Goal: Task Accomplishment & Management: Complete application form

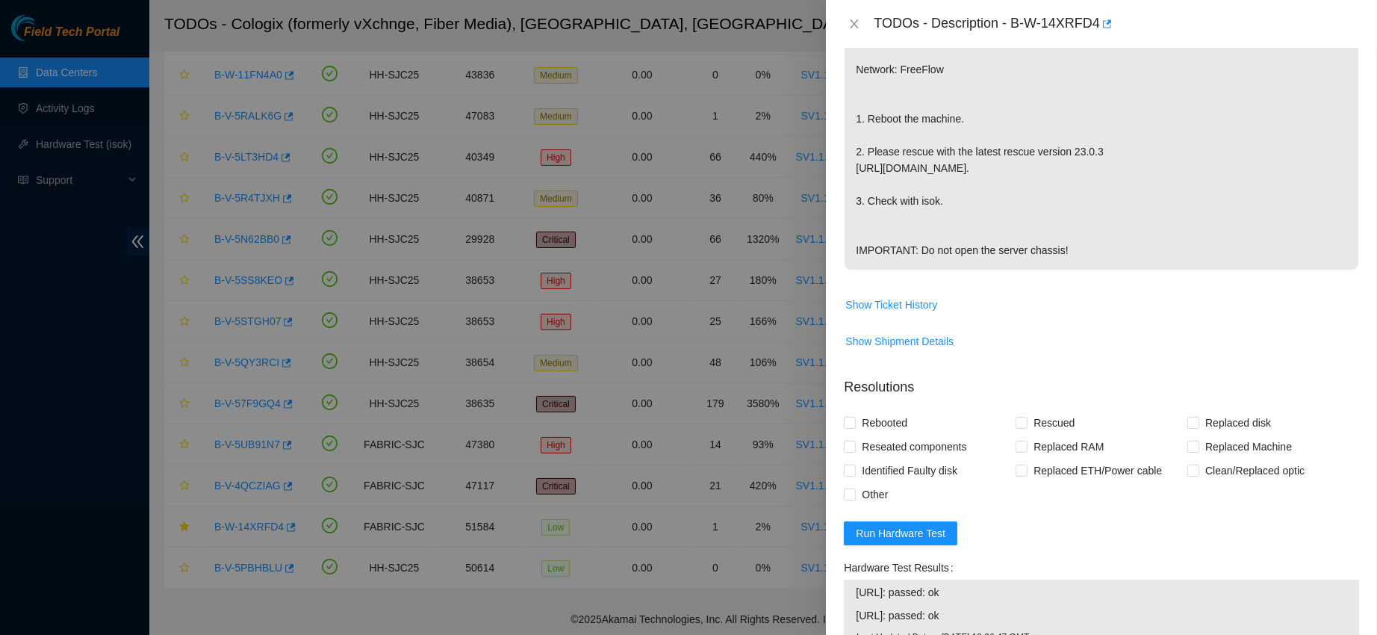
scroll to position [624, 0]
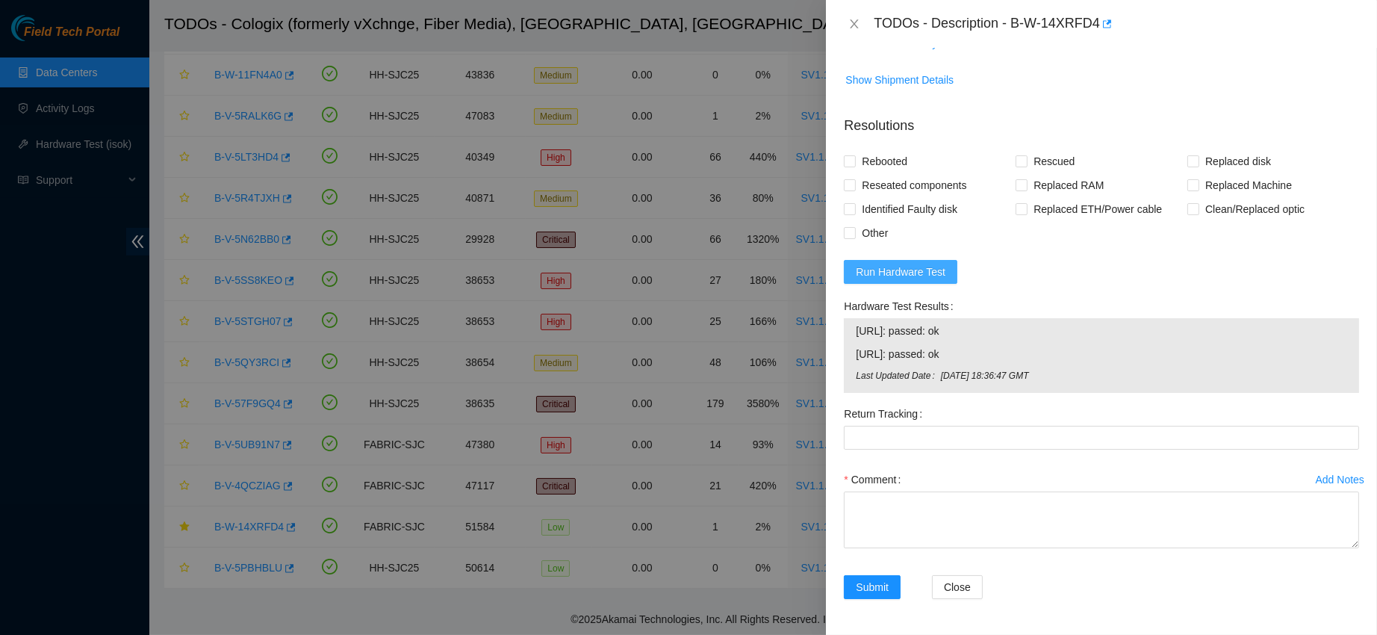
click at [877, 270] on span "Run Hardware Test" at bounding box center [901, 272] width 90 height 16
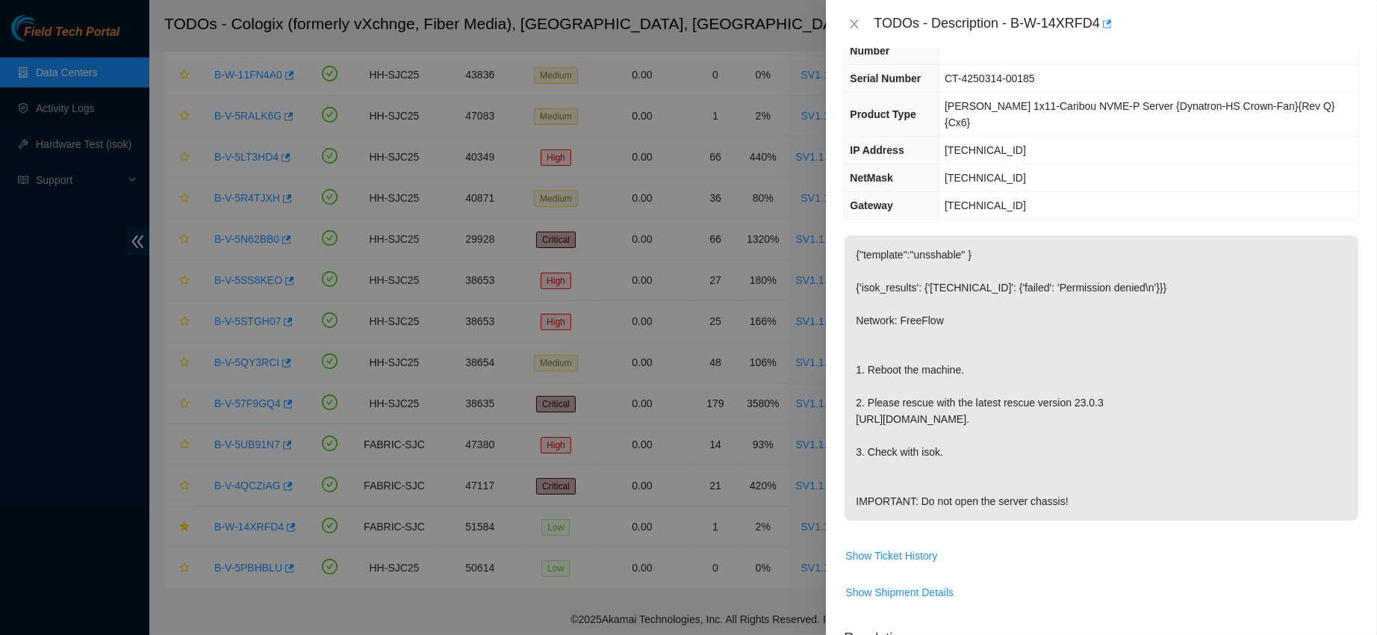
scroll to position [0, 0]
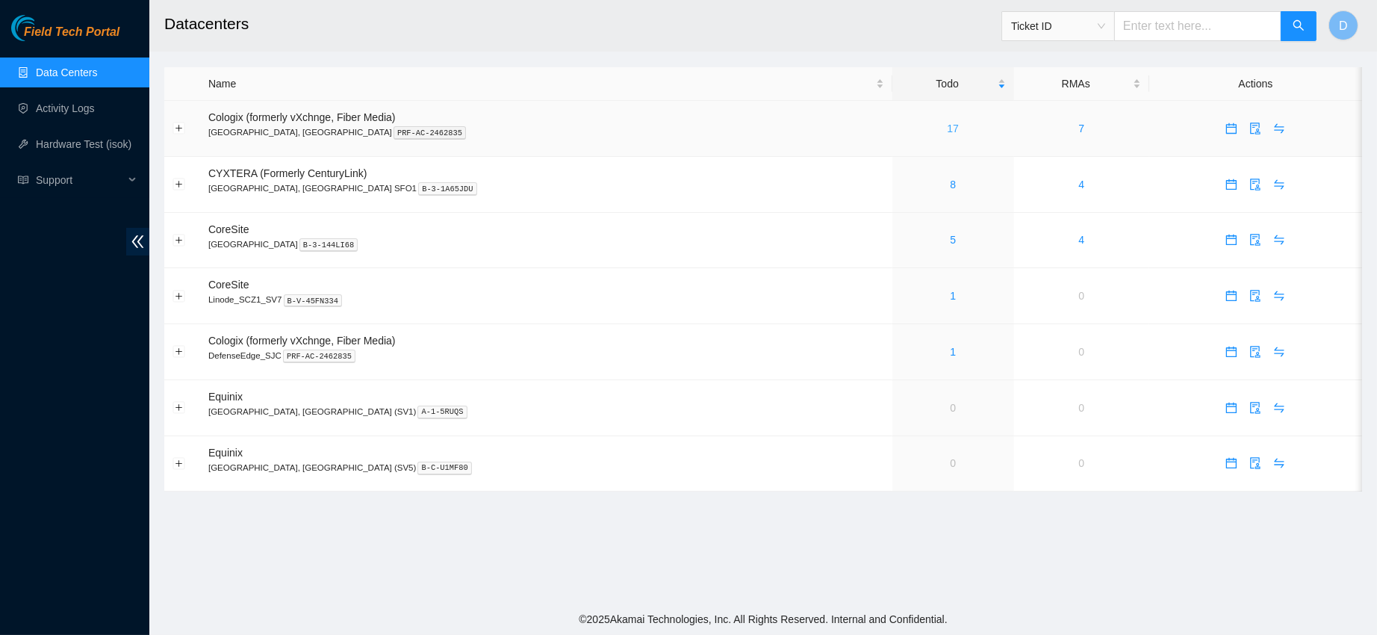
click at [947, 129] on link "17" at bounding box center [953, 128] width 12 height 12
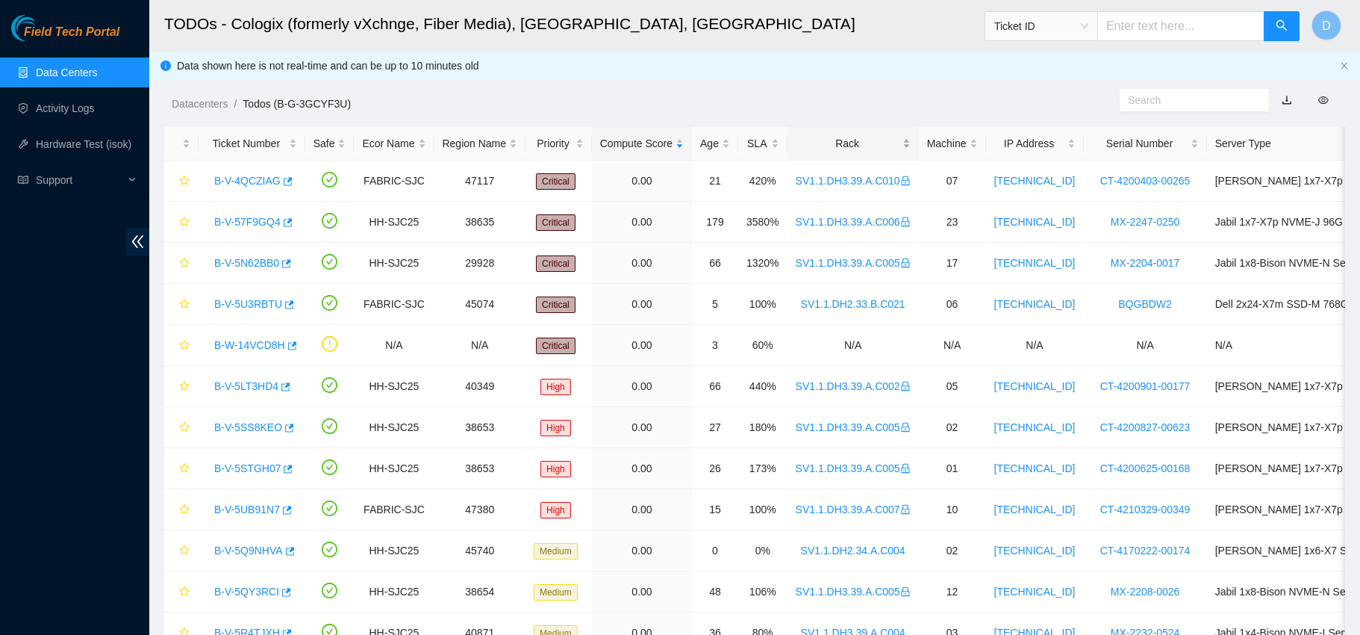
click at [850, 135] on div "Rack" at bounding box center [853, 143] width 115 height 16
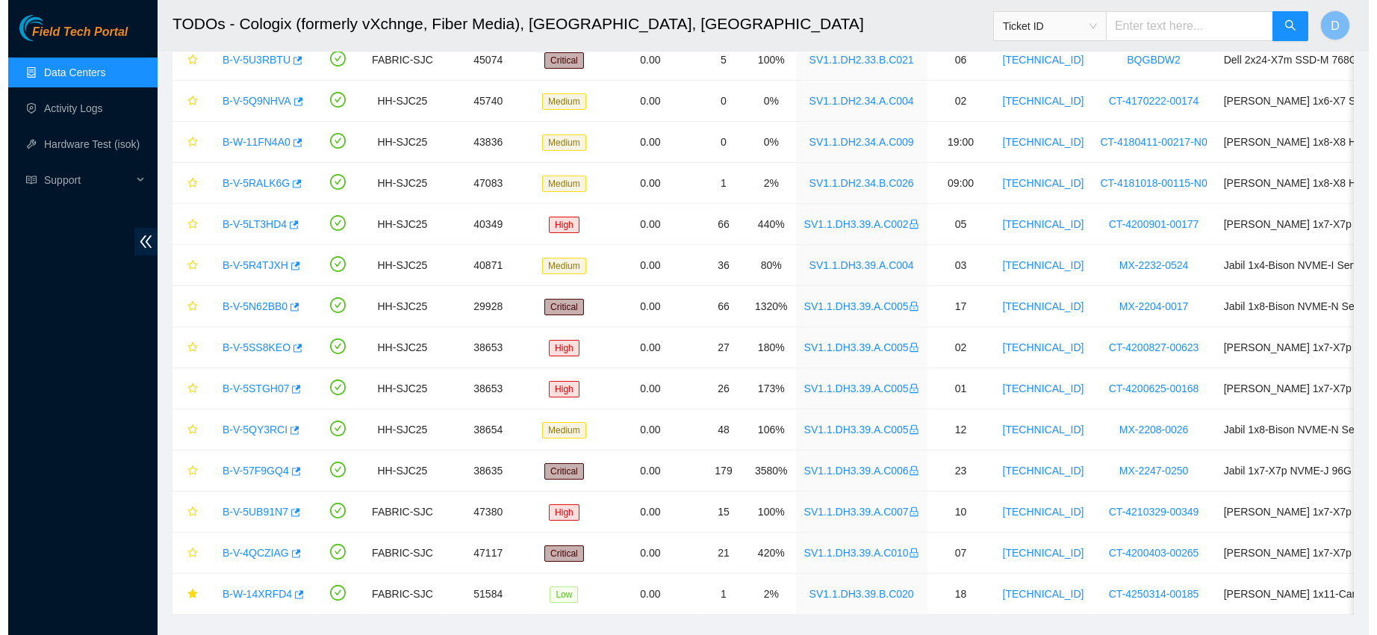
scroll to position [286, 0]
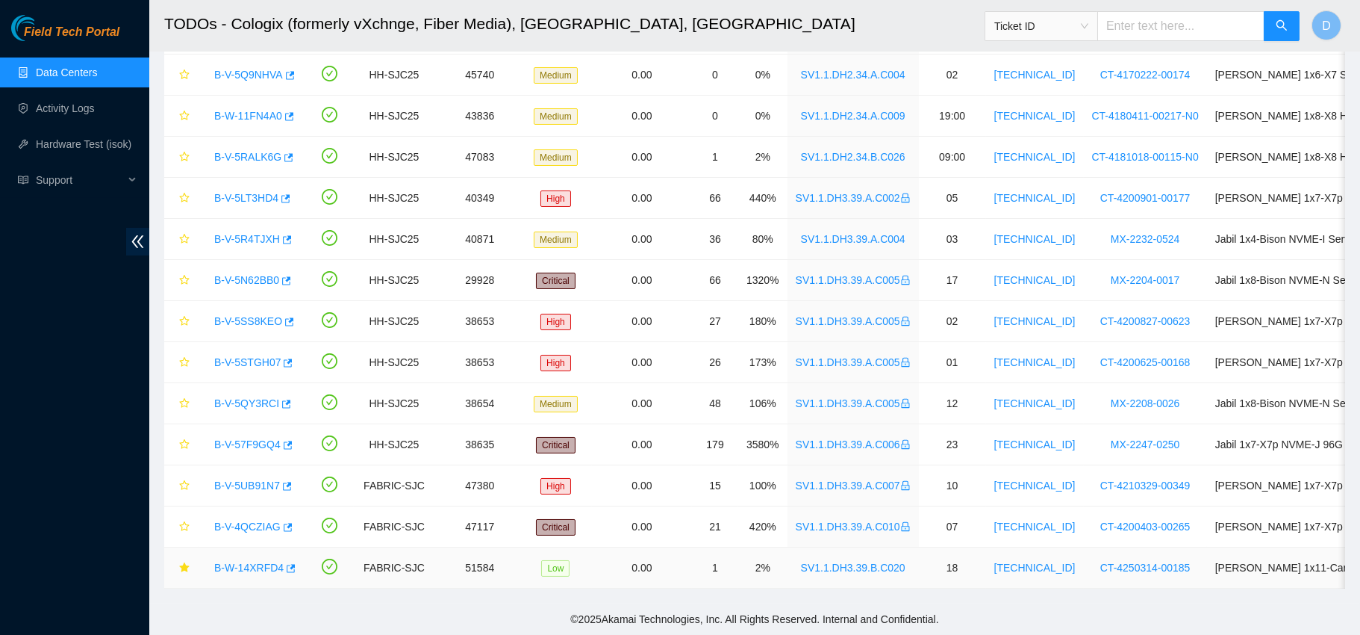
click at [257, 561] on link "B-W-14XRFD4" at bounding box center [248, 567] width 69 height 12
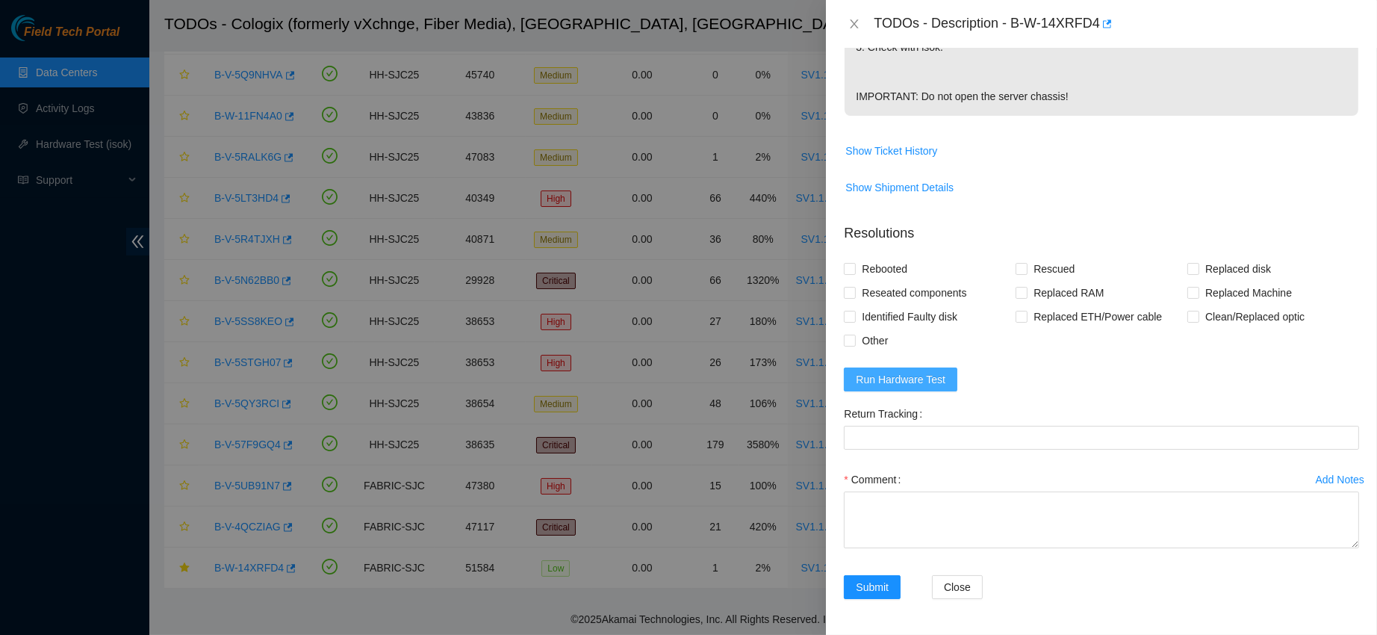
scroll to position [517, 0]
click at [922, 386] on span "Run Hardware Test" at bounding box center [901, 379] width 90 height 16
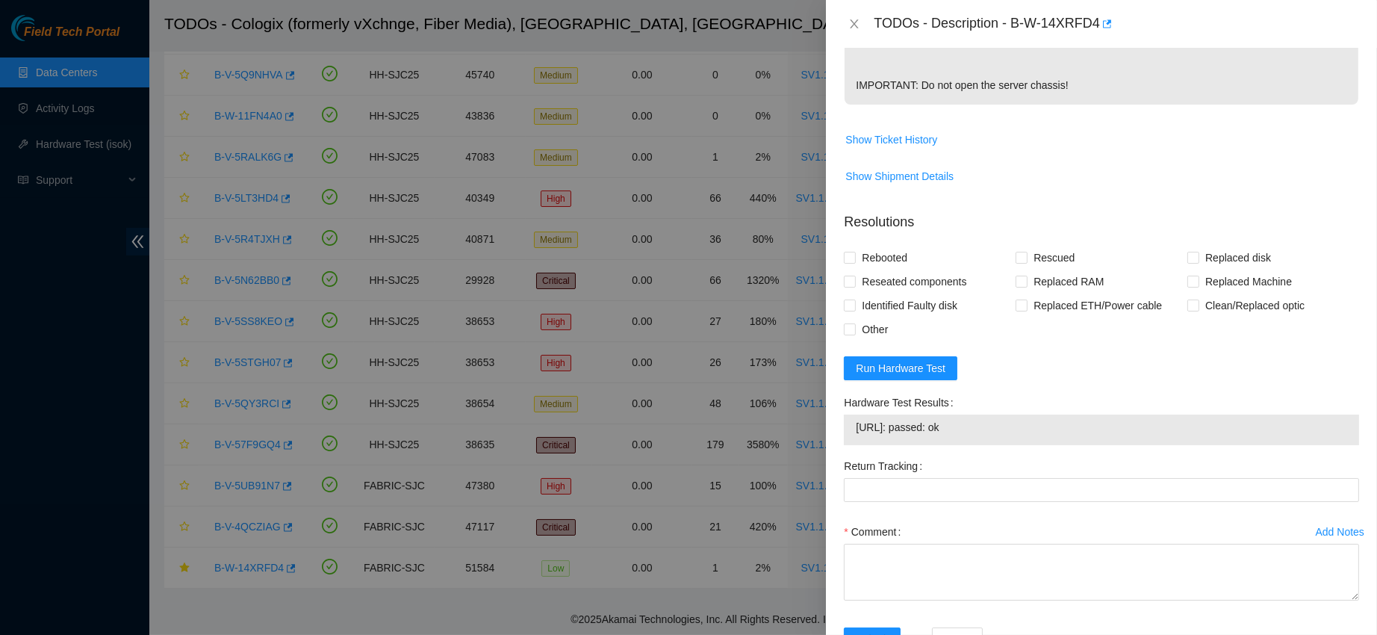
click at [1069, 544] on div "Comment" at bounding box center [1101, 532] width 515 height 24
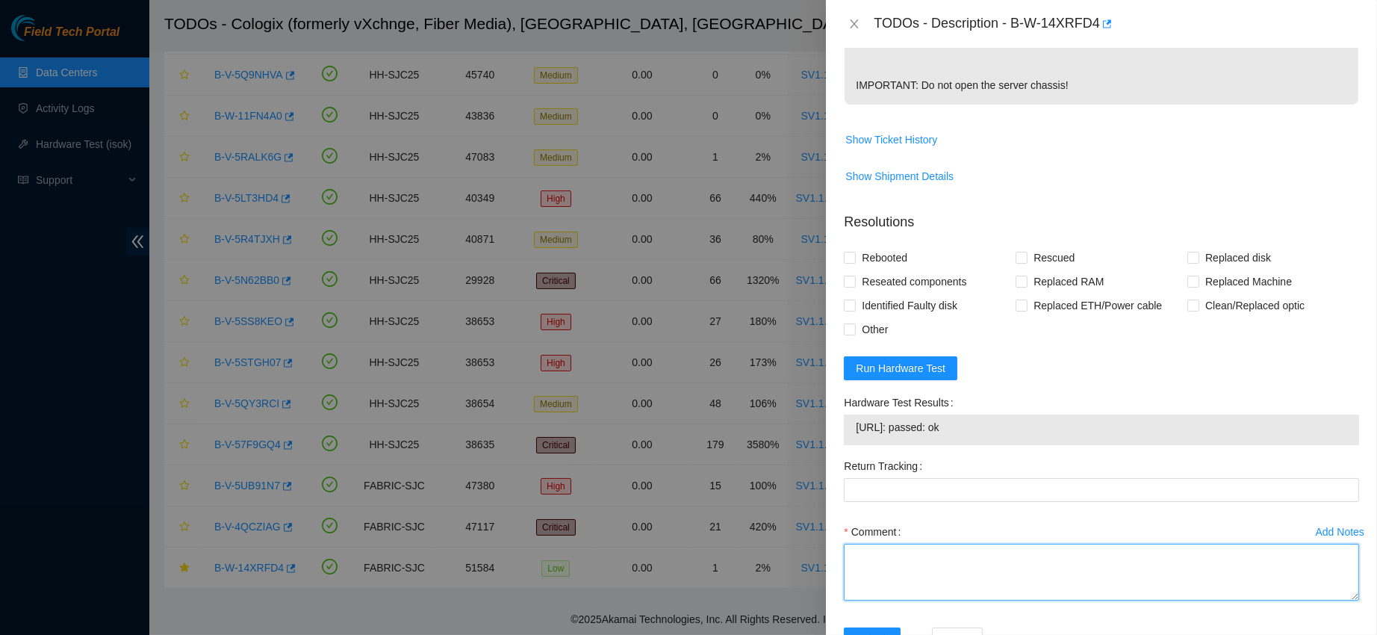
click at [997, 573] on textarea "Comment" at bounding box center [1101, 572] width 515 height 57
paste textarea "contacted nocc to confirm that ticket was safe verified sn on machine powered d…"
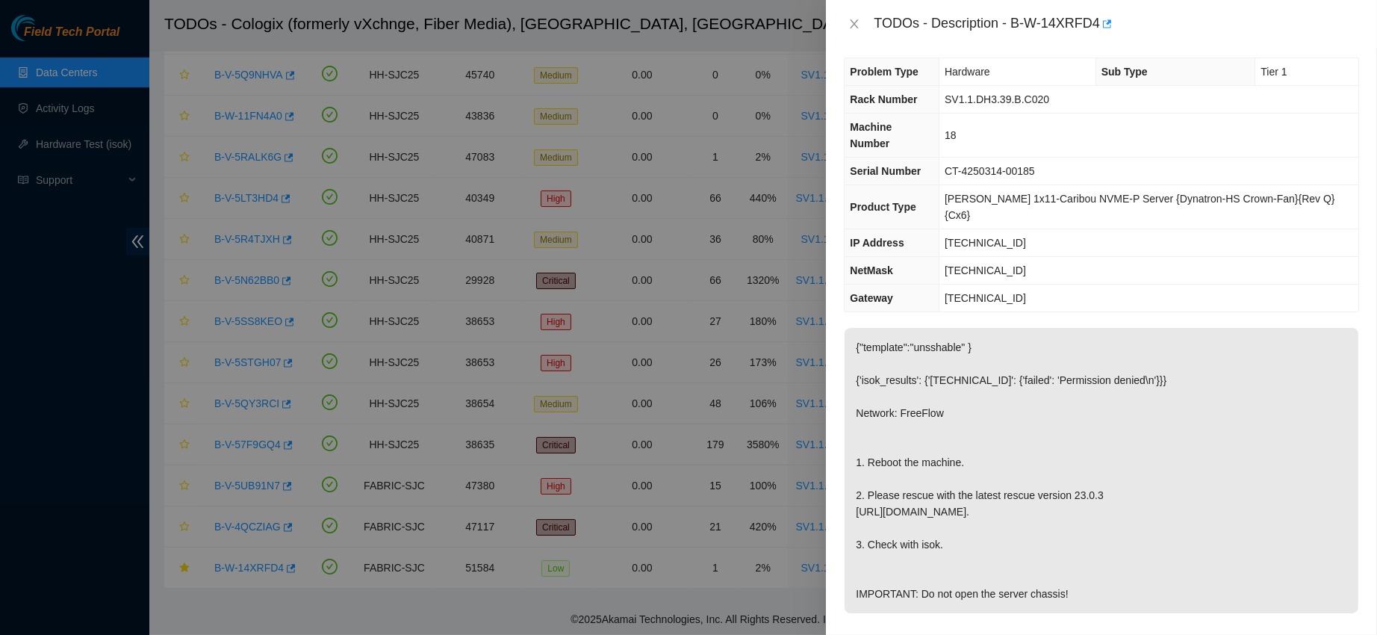
scroll to position [0, 0]
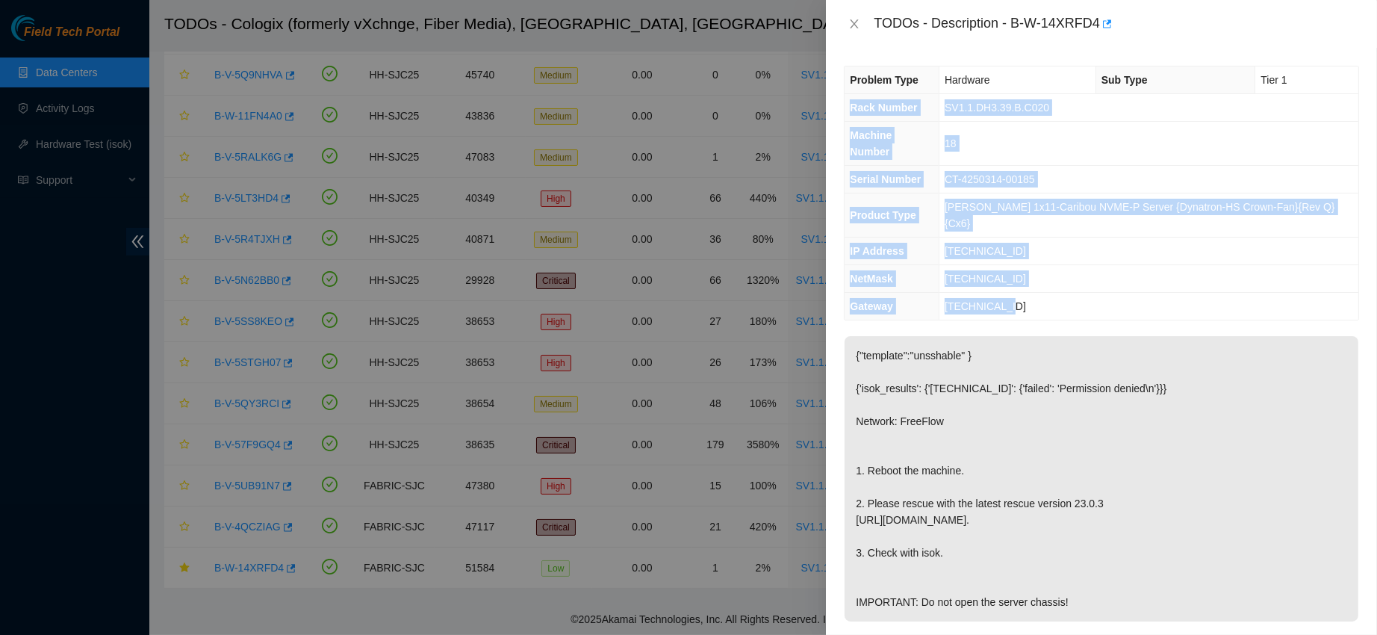
drag, startPoint x: 849, startPoint y: 105, endPoint x: 1017, endPoint y: 264, distance: 230.8
click at [1017, 264] on tbody "Problem Type Hardware Sub Type Tier 1 Rack Number SV1.1.DH3.39.B.C020 Machine N…" at bounding box center [1101, 192] width 514 height 253
copy tbody "Rack Number SV1.1.DH3.39.B.C020 Machine Number 18 Serial Number CT-4250314-0018…"
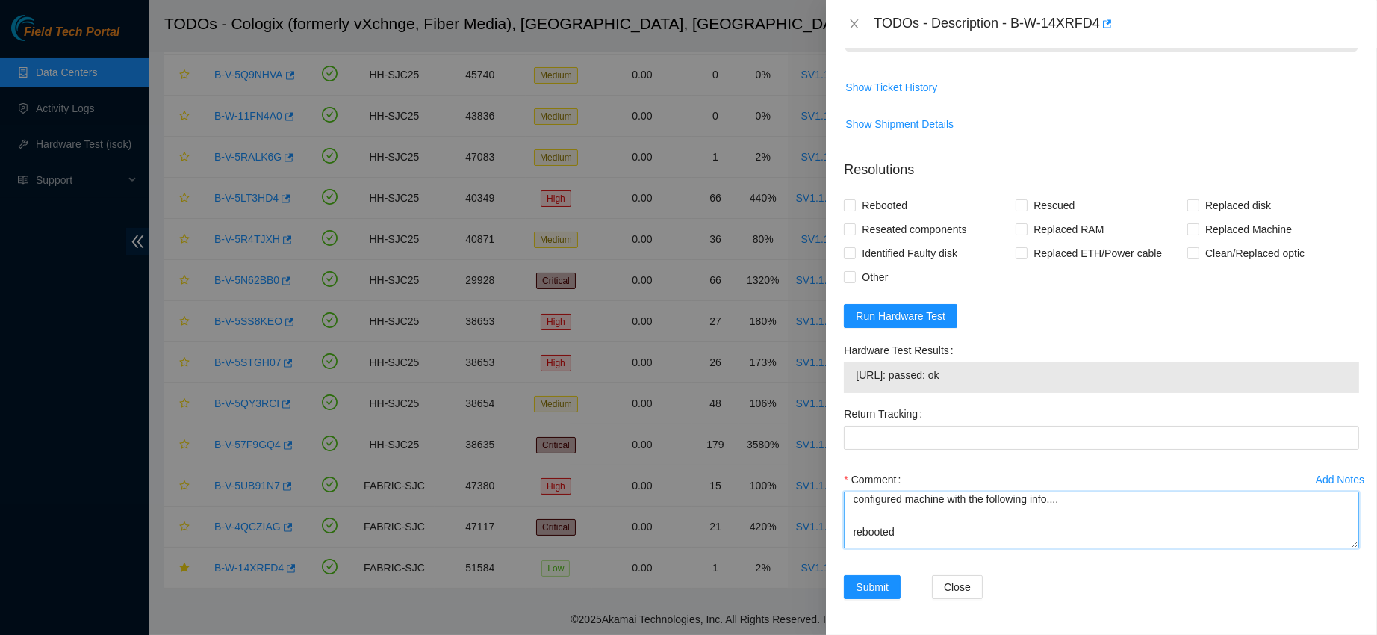
click at [895, 515] on textarea "contacted nocc to confirm that ticket was safe verified sn on machine powered d…" at bounding box center [1101, 519] width 515 height 57
paste textarea "Rack Number SV1.1.DH3.39.B.C020 Machine Number 18 Serial Number CT-4250314-0018…"
click at [933, 381] on span "23.209.82.85: passed: ok" at bounding box center [1101, 375] width 491 height 16
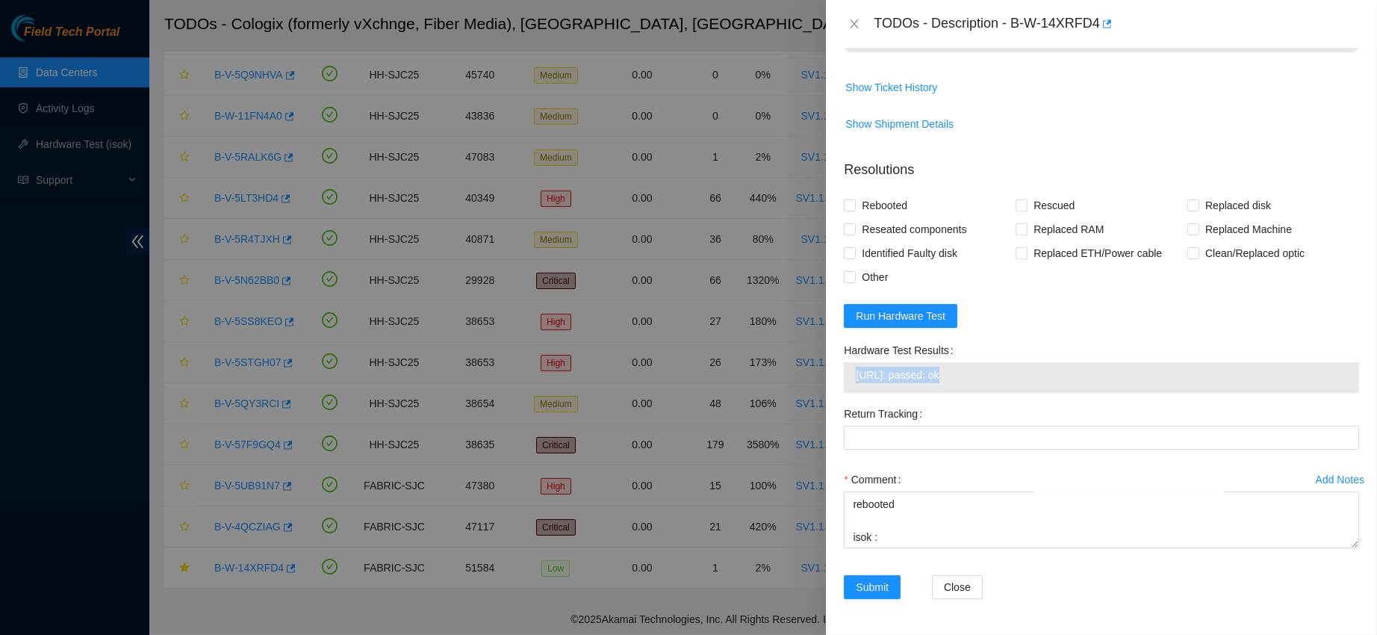
click at [933, 381] on span "23.209.82.85: passed: ok" at bounding box center [1101, 375] width 491 height 16
copy span "23.209.82.85: passed: ok"
click at [915, 523] on textarea "contacted nocc to confirm that ticket was safe verified sn on machine powered d…" at bounding box center [1101, 519] width 515 height 57
click at [897, 541] on textarea "contacted nocc to confirm that ticket was safe verified sn on machine powered d…" at bounding box center [1101, 519] width 515 height 57
paste textarea "23.209.82.85: passed: ok"
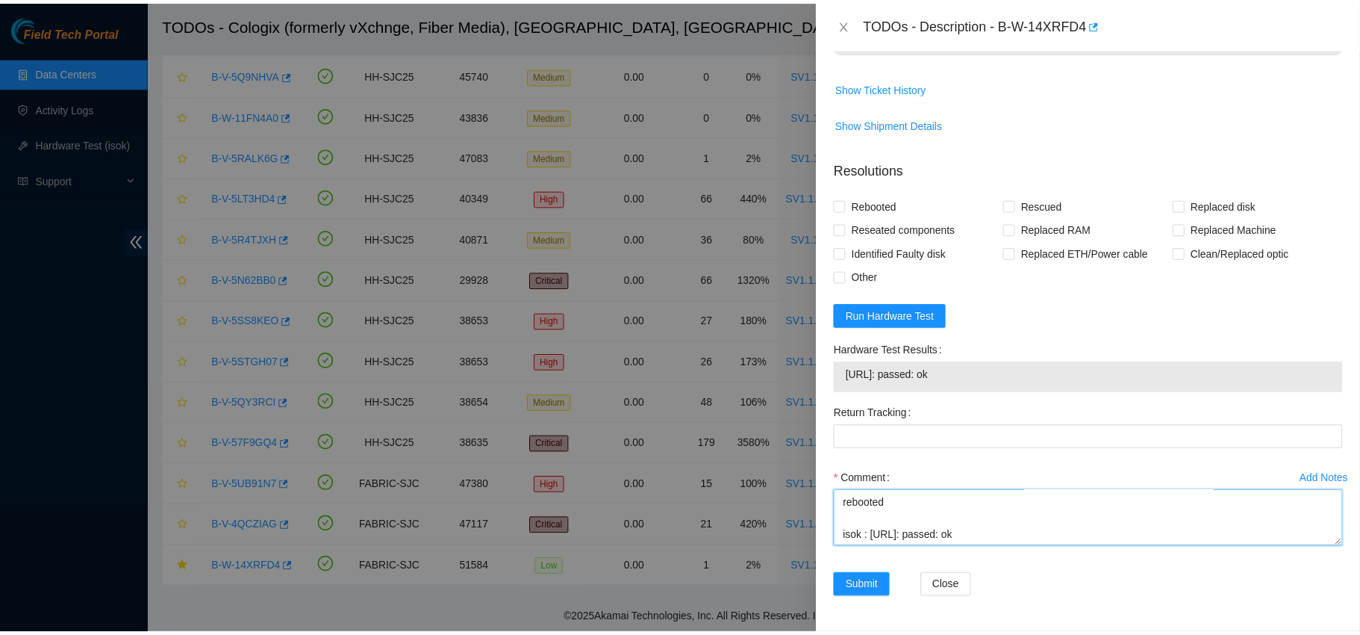
scroll to position [323, 0]
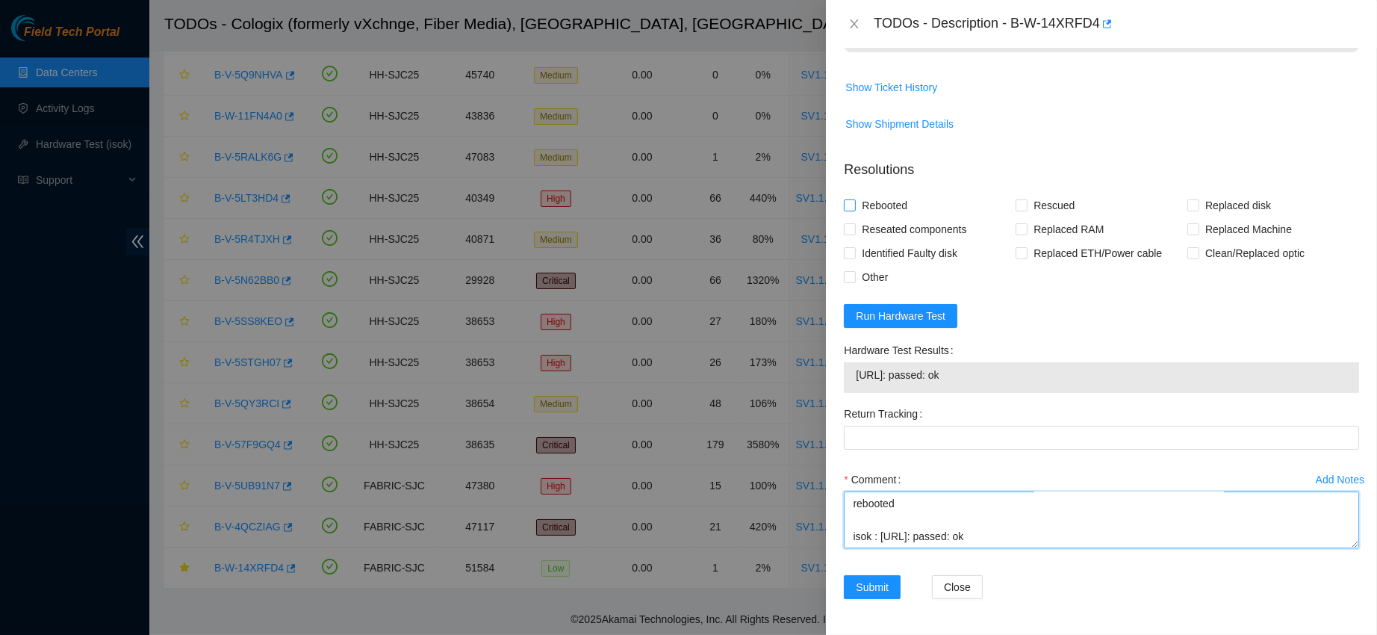
type textarea "contacted nocc to confirm that ticket was safe verified sn on machine powered d…"
click at [879, 206] on span "Rebooted" at bounding box center [884, 205] width 57 height 24
click at [854, 206] on input "Rebooted" at bounding box center [849, 204] width 10 height 10
checkbox input "true"
click at [1028, 198] on span "Rescued" at bounding box center [1053, 205] width 53 height 24
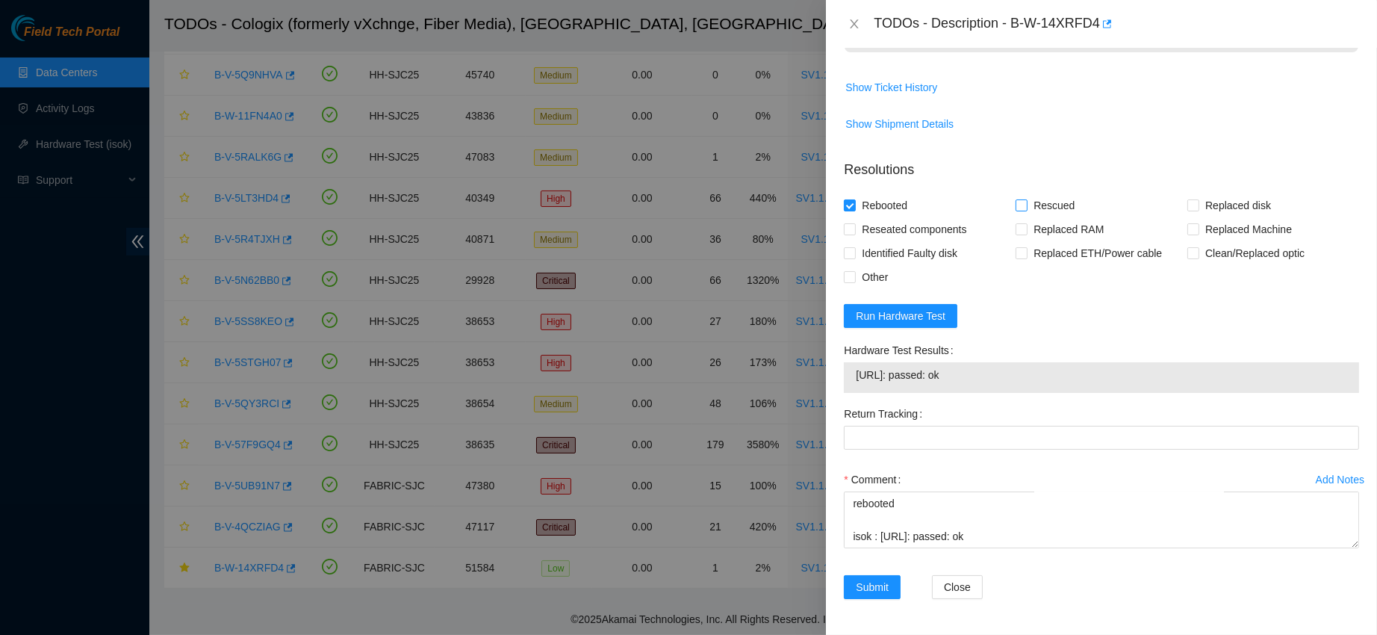
click at [1026, 199] on input "Rescued" at bounding box center [1020, 204] width 10 height 10
checkbox input "true"
click at [868, 577] on button "Submit" at bounding box center [872, 587] width 57 height 24
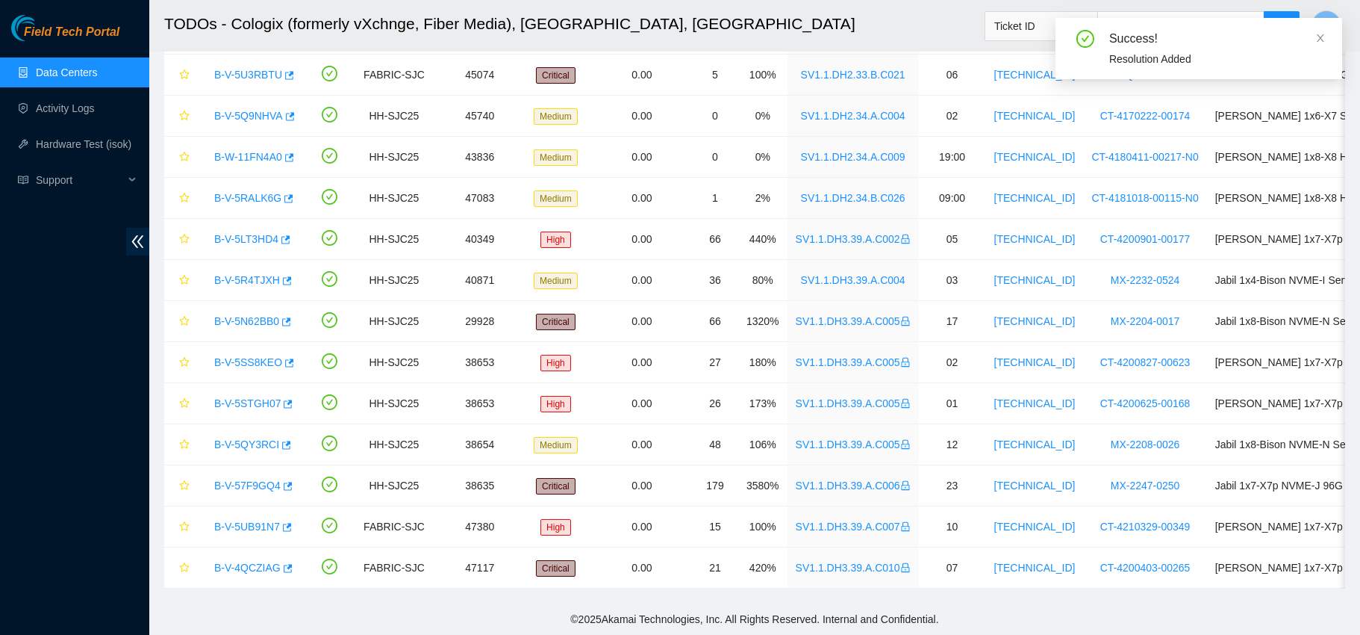
scroll to position [245, 0]
